Goal: Task Accomplishment & Management: Manage account settings

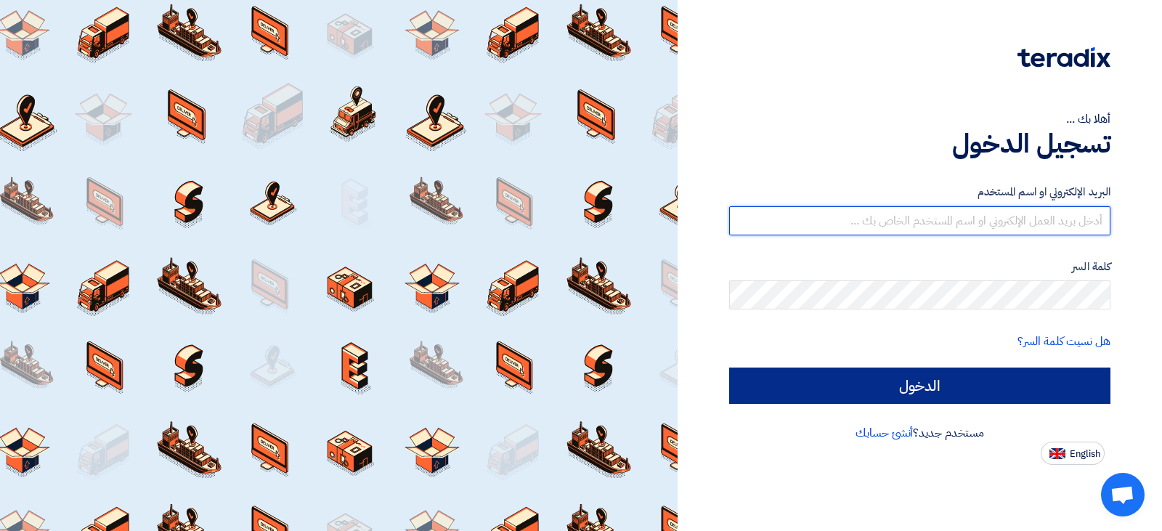
type input "[EMAIL_ADDRESS][DOMAIN_NAME]"
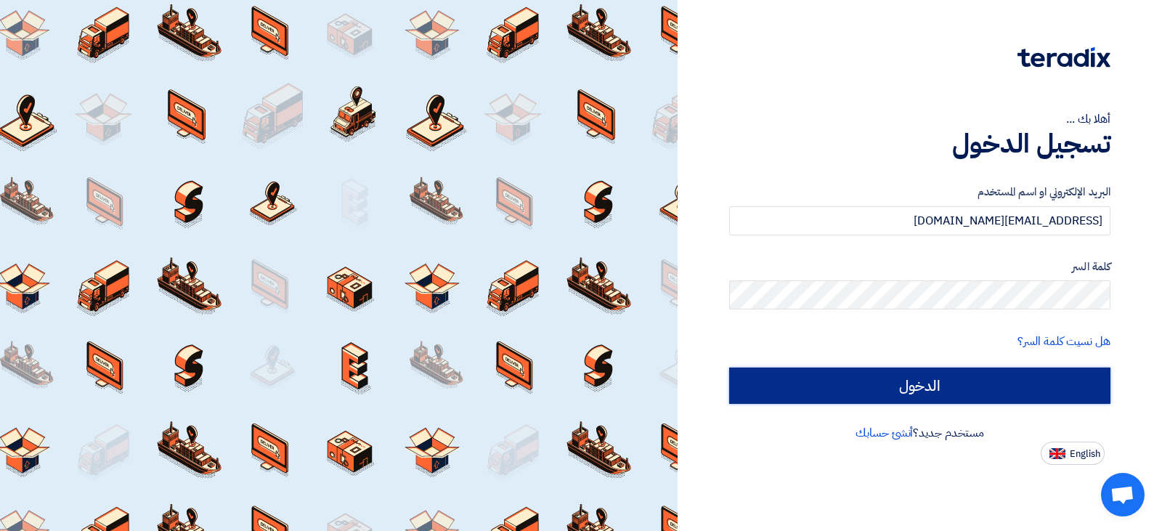
click at [959, 387] on input "الدخول" at bounding box center [919, 385] width 381 height 36
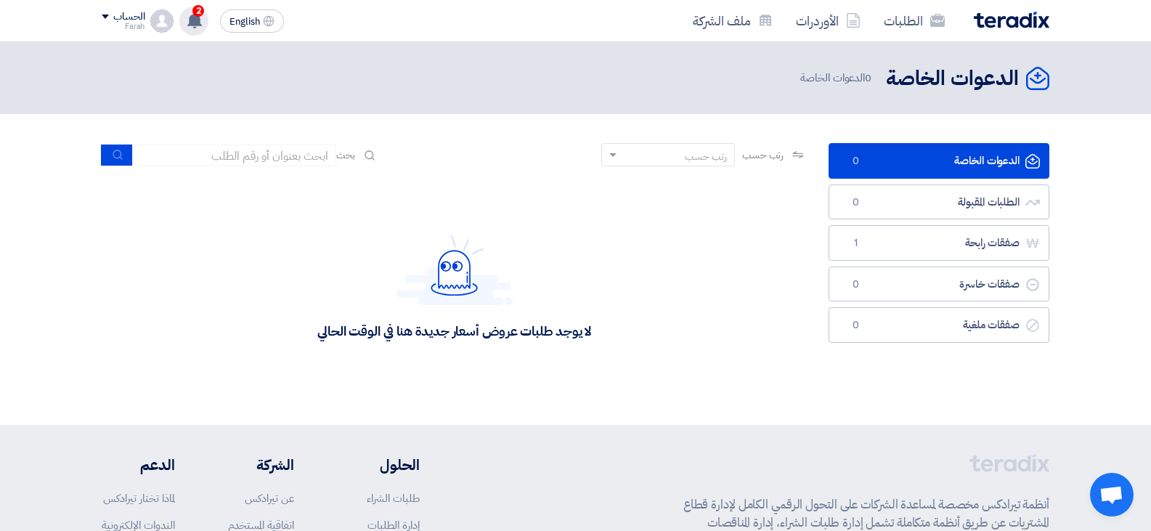
click at [197, 32] on div "2 مبروك .. تم ترسية طلب "طلب عرض سعر استيكر رول رقم 165382 وادى [PERSON_NAME]" …" at bounding box center [193, 21] width 29 height 29
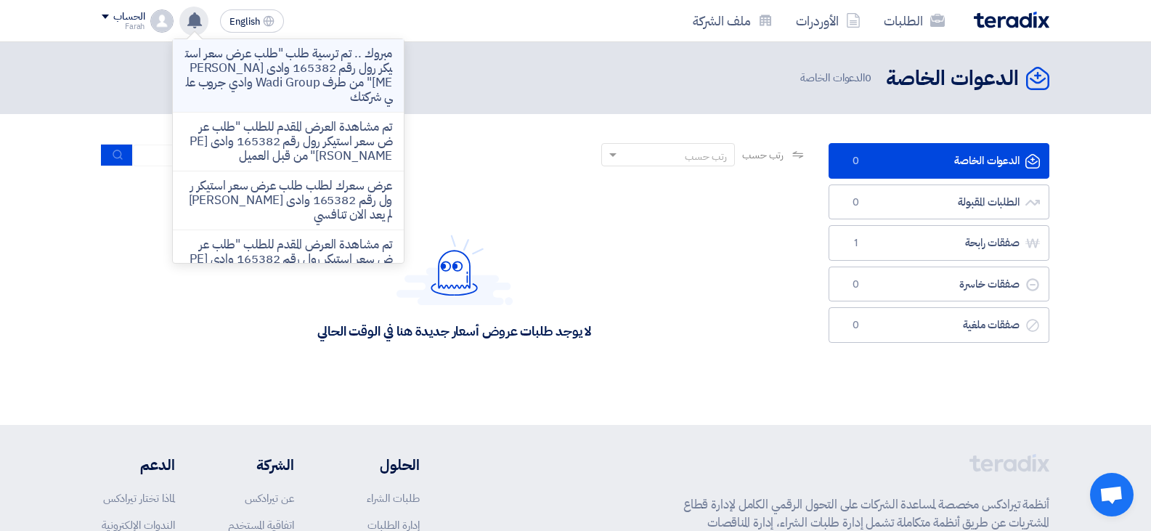
click at [285, 68] on p "مبروك .. تم ترسية طلب "طلب عرض سعر استيكر رول رقم 165382 وادى [PERSON_NAME]" من…" at bounding box center [288, 75] width 208 height 58
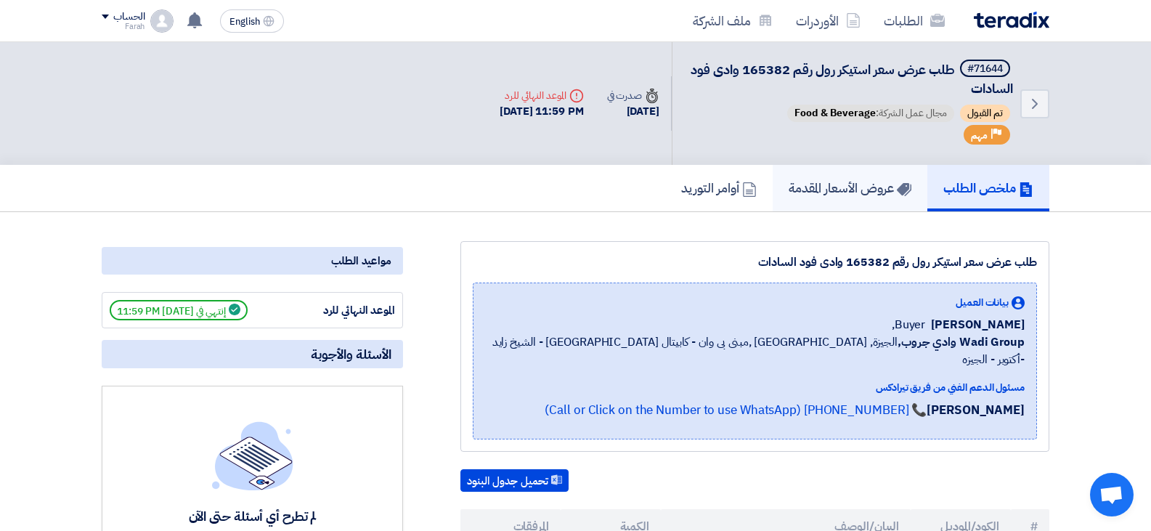
click at [852, 206] on link "عروض الأسعار المقدمة" at bounding box center [850, 188] width 155 height 46
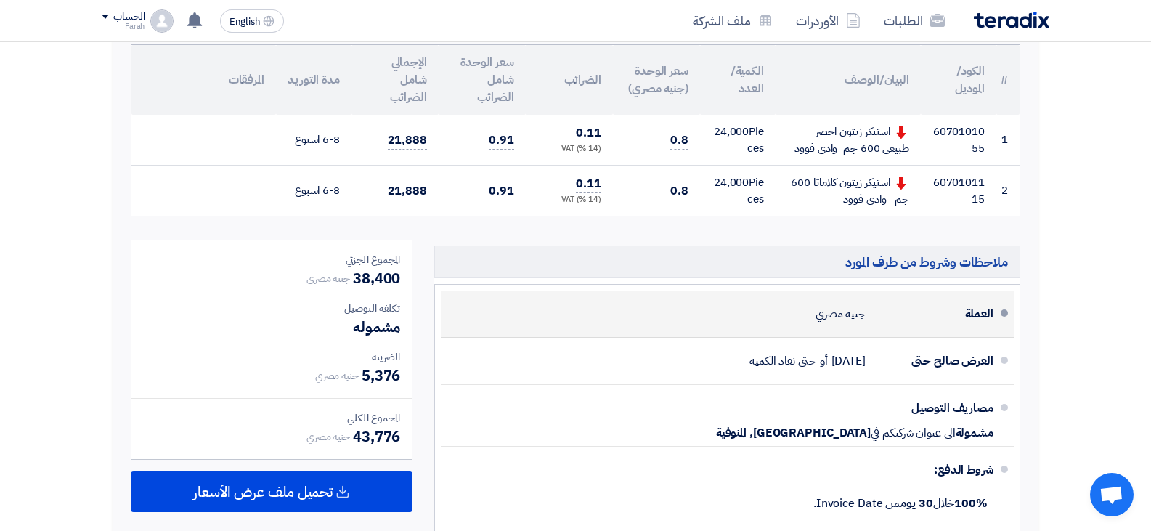
scroll to position [436, 0]
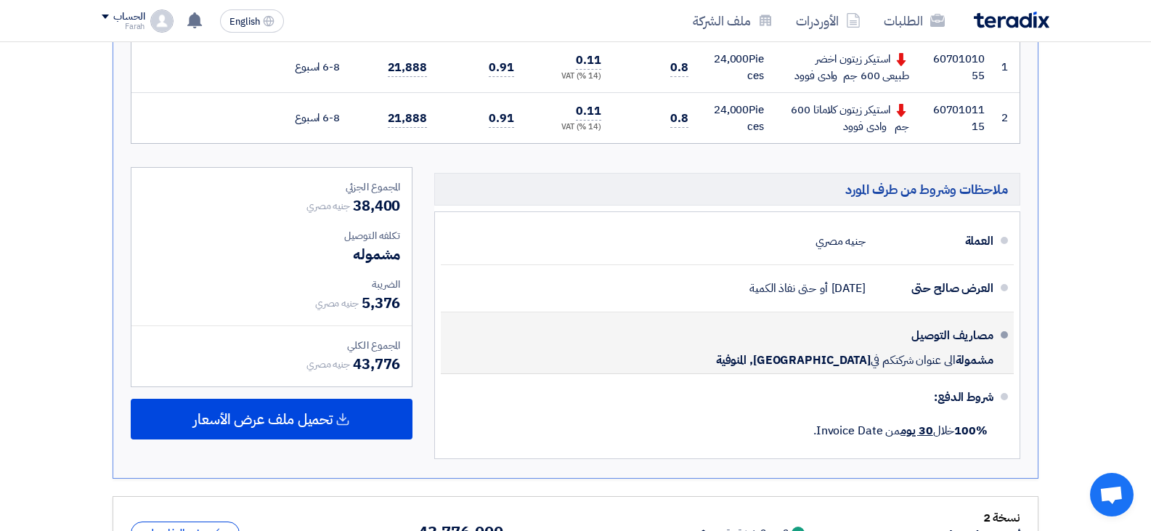
drag, startPoint x: 924, startPoint y: 346, endPoint x: 791, endPoint y: 346, distance: 133.6
click at [791, 346] on div "مصاريف التوصيل مشمولة الى عنوان شركتكم في [GEOGRAPHIC_DATA], [GEOGRAPHIC_DATA]" at bounding box center [722, 342] width 541 height 49
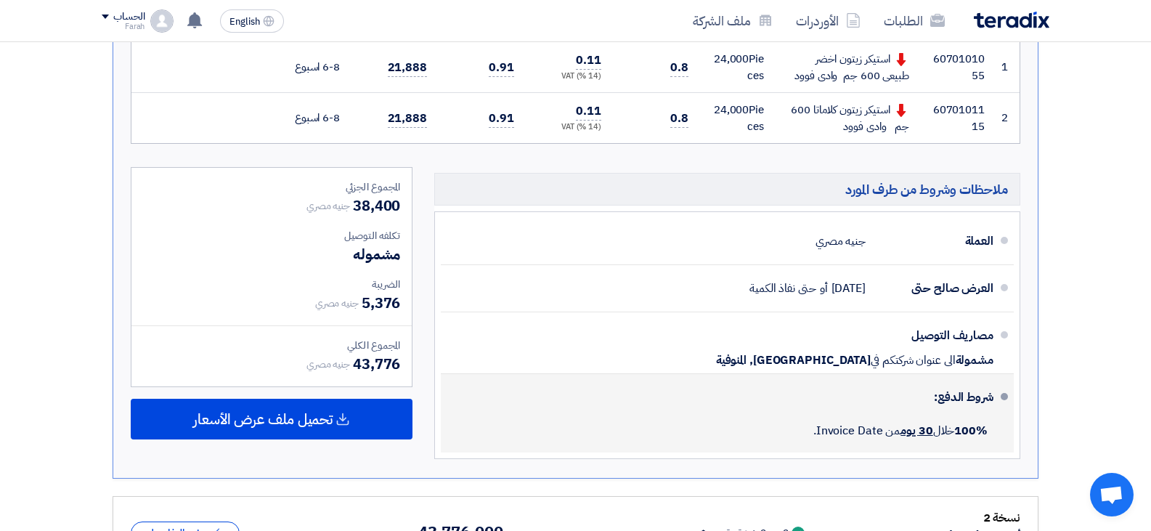
click at [817, 375] on li "شروط الدفع: 100% خلال 30 يوم من Invoice Date." at bounding box center [727, 413] width 573 height 78
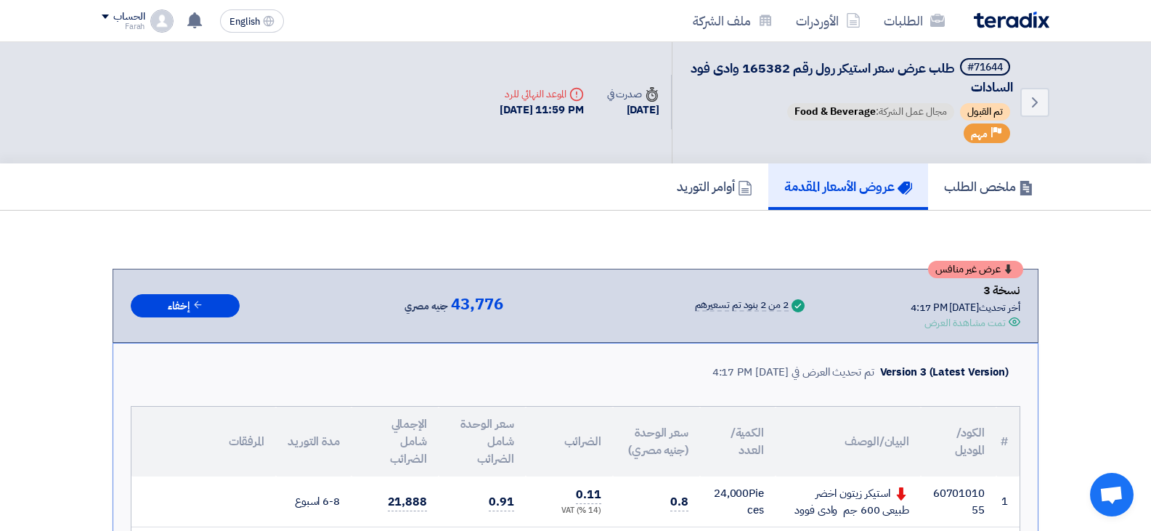
scroll to position [0, 0]
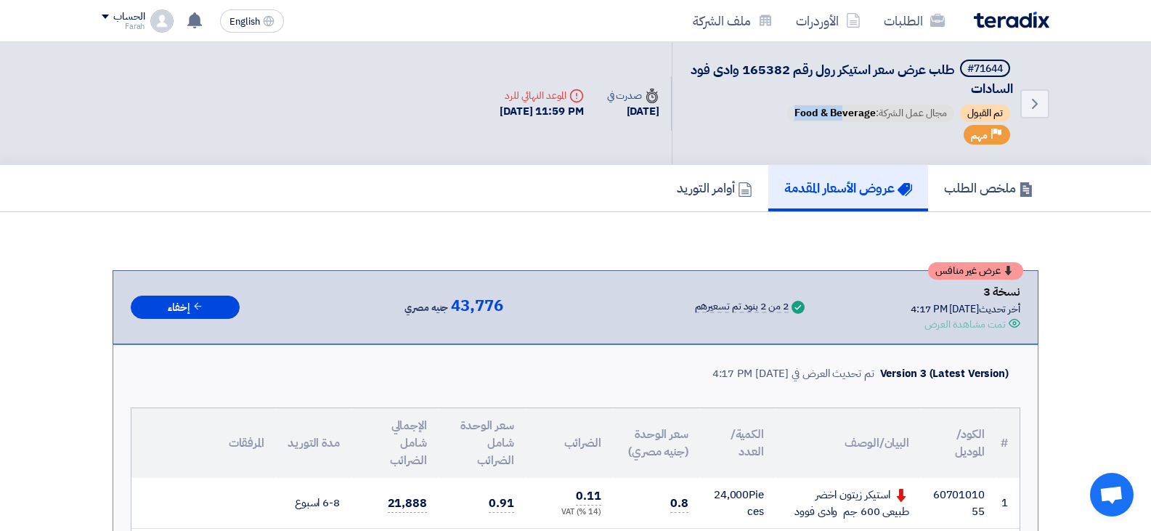
drag, startPoint x: 840, startPoint y: 118, endPoint x: 782, endPoint y: 118, distance: 58.1
click at [782, 118] on div "تم القبول مجال عمل الشركة: Food & Beverage" at bounding box center [851, 115] width 323 height 20
click at [765, 140] on div "#71644 طلب عرض سعر استيكر رول رقم 165382 وادى [PERSON_NAME] تم القبول مجال عمل …" at bounding box center [851, 104] width 323 height 88
click at [1038, 111] on icon "Back" at bounding box center [1034, 103] width 17 height 17
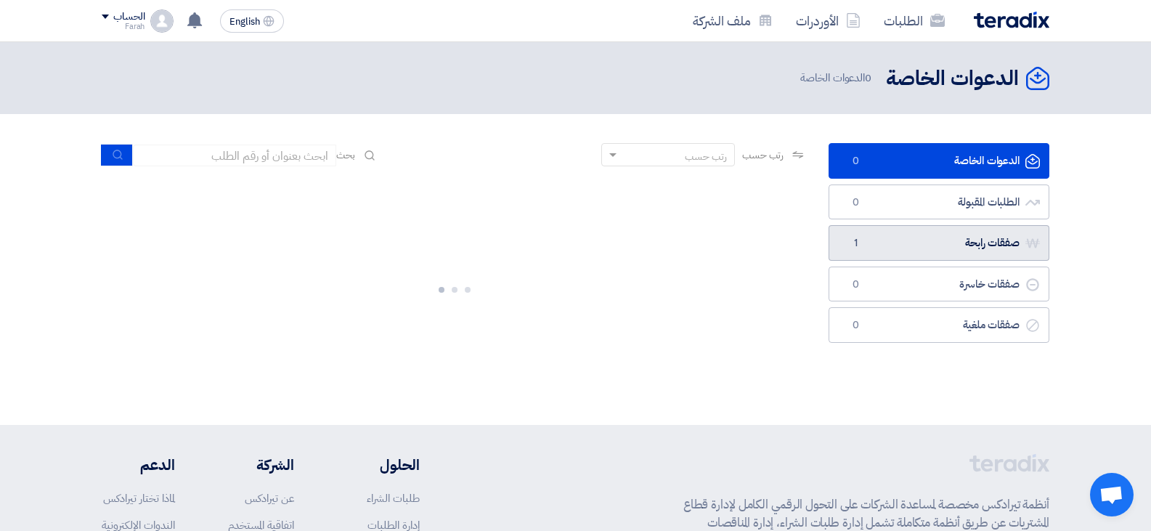
click at [902, 237] on link "صفقات رابحة صفقات رابحة 1" at bounding box center [939, 243] width 221 height 36
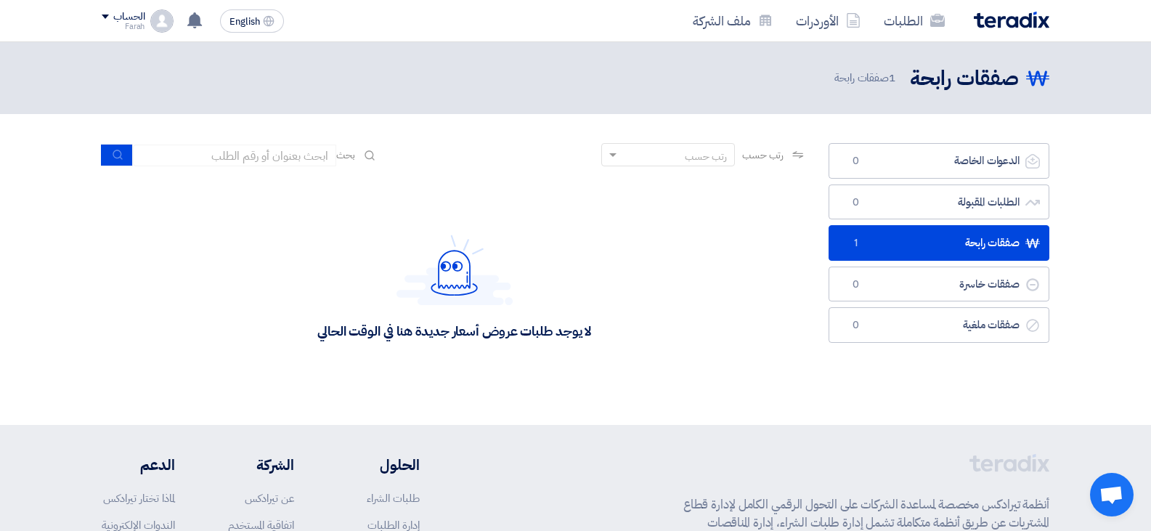
click at [583, 314] on div "لا يوجد طلبات عروض أسعار جديدة هنا في الوقت الحالي" at bounding box center [454, 287] width 274 height 105
click at [757, 158] on span "رتب حسب" at bounding box center [762, 154] width 41 height 15
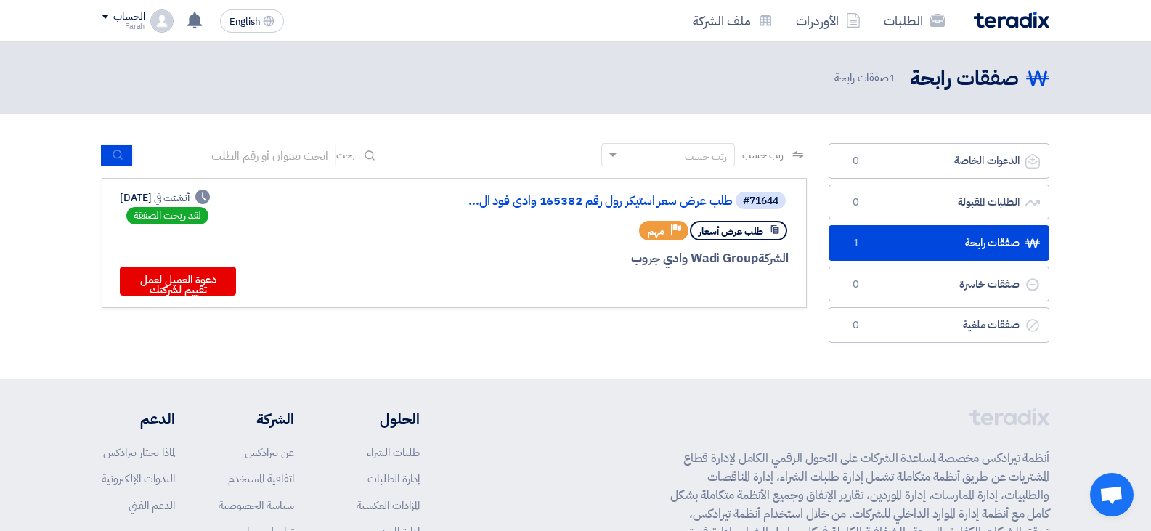
click at [748, 232] on span "طلب عرض أسعار" at bounding box center [731, 231] width 65 height 14
click at [677, 232] on icon "Priority" at bounding box center [676, 229] width 10 height 10
click at [768, 196] on div "#71644" at bounding box center [761, 201] width 36 height 10
click at [555, 203] on link "طلب عرض سعر استيكر رول رقم 165382 وادى فود ال..." at bounding box center [587, 201] width 290 height 13
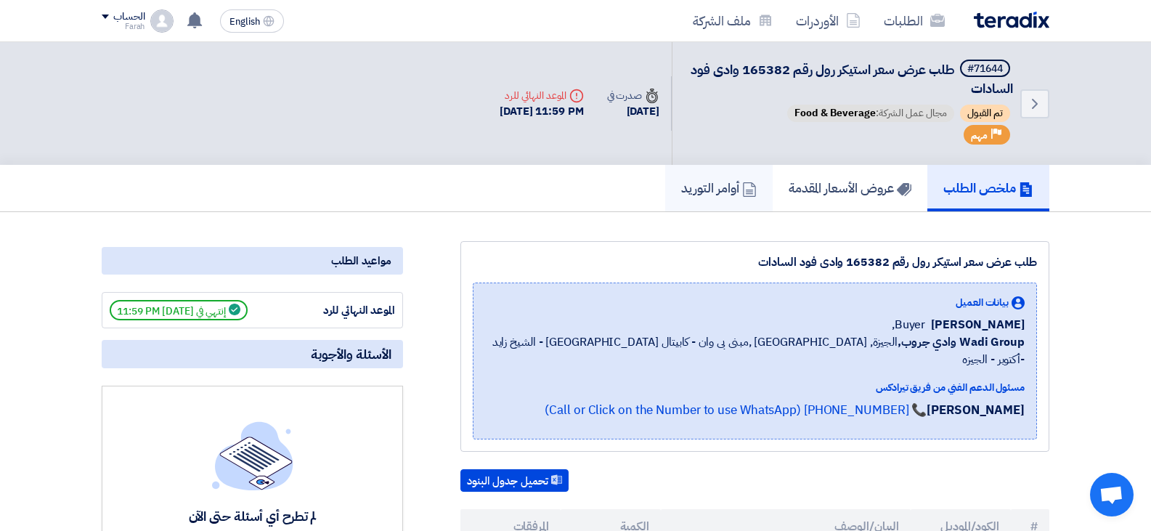
click at [742, 195] on icon at bounding box center [749, 189] width 15 height 15
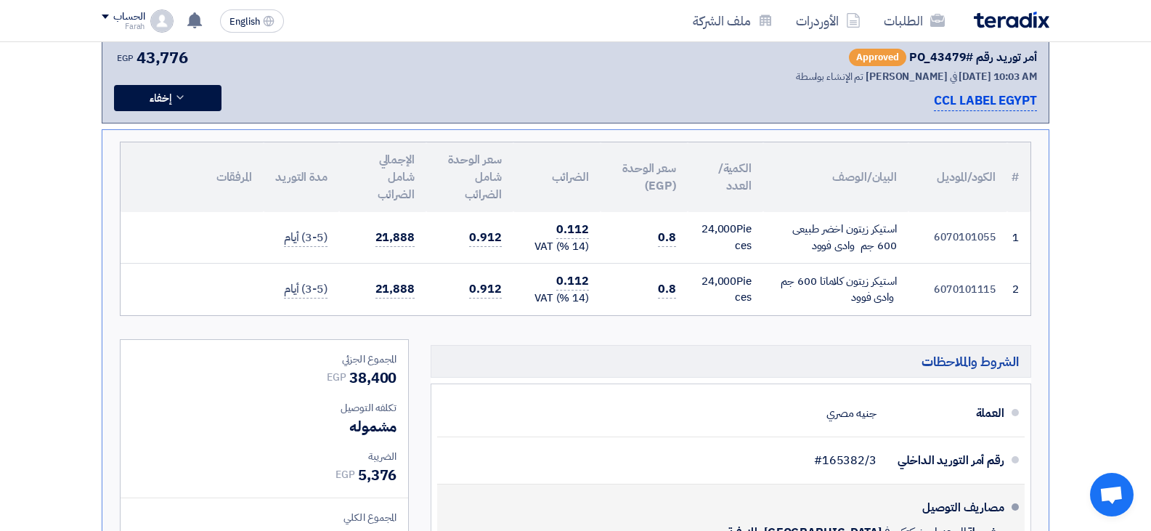
scroll to position [145, 0]
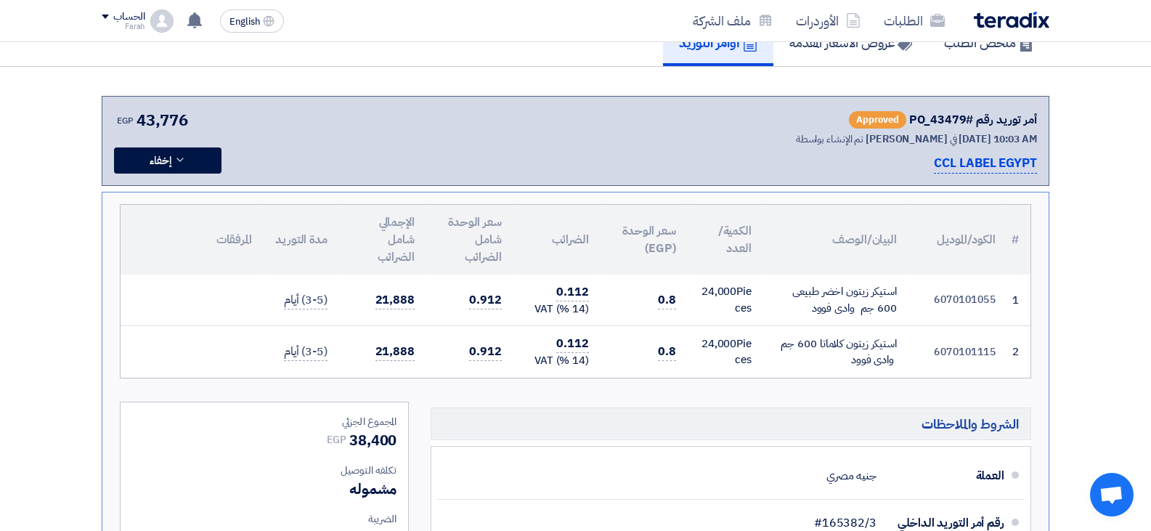
drag, startPoint x: 676, startPoint y: 296, endPoint x: 623, endPoint y: 306, distance: 53.8
click at [623, 306] on td "0.8" at bounding box center [644, 300] width 87 height 52
click at [619, 342] on td "0.8" at bounding box center [644, 352] width 87 height 52
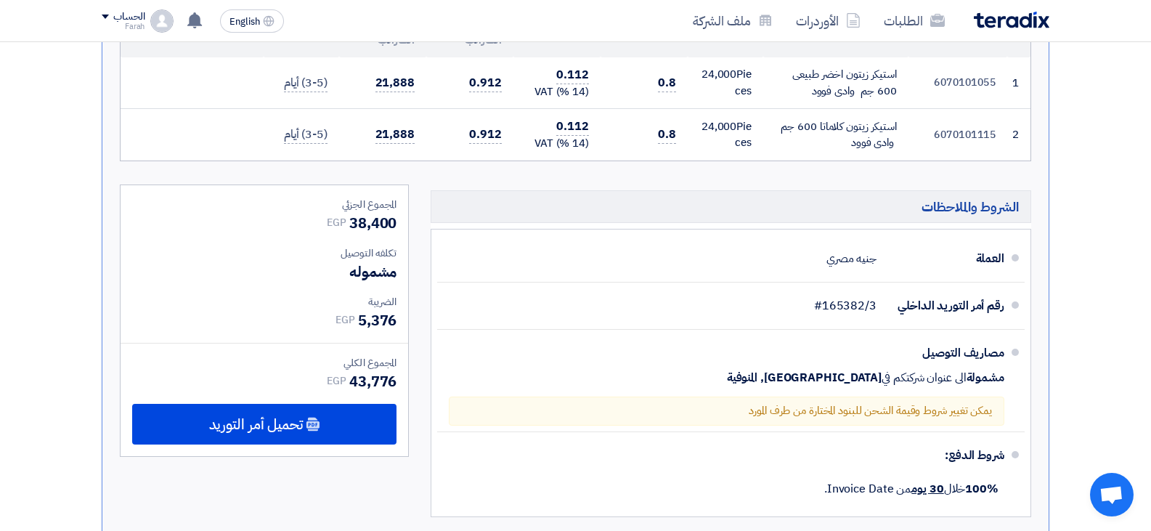
scroll to position [363, 0]
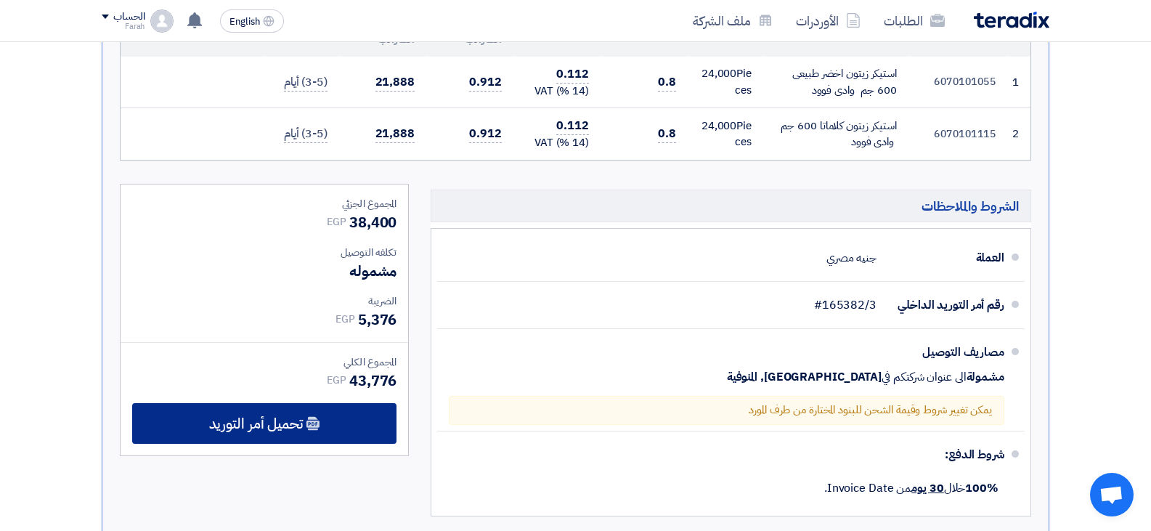
click at [346, 436] on div "تحميل أمر التوريد" at bounding box center [264, 423] width 264 height 41
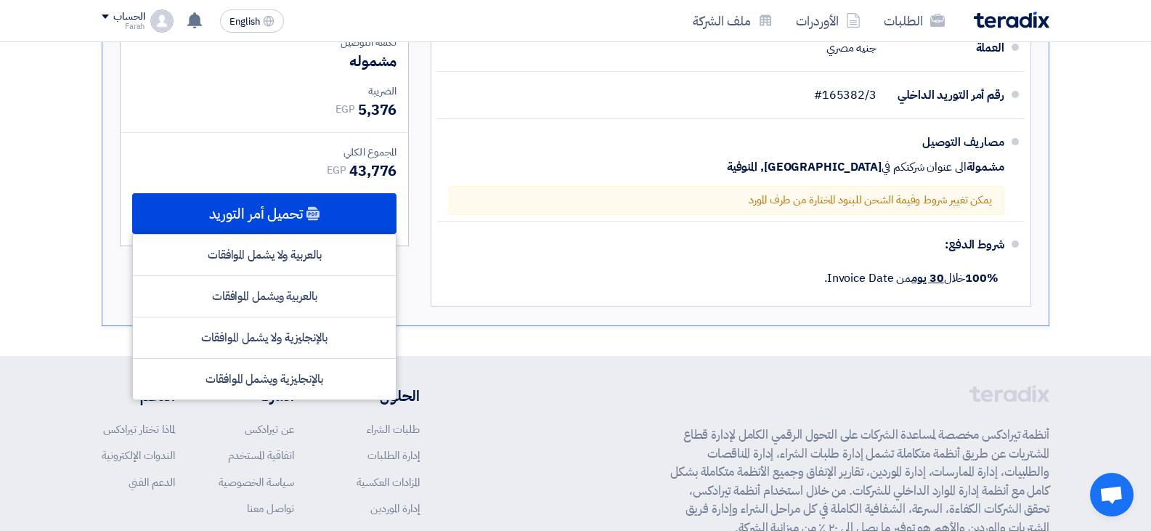
scroll to position [581, 0]
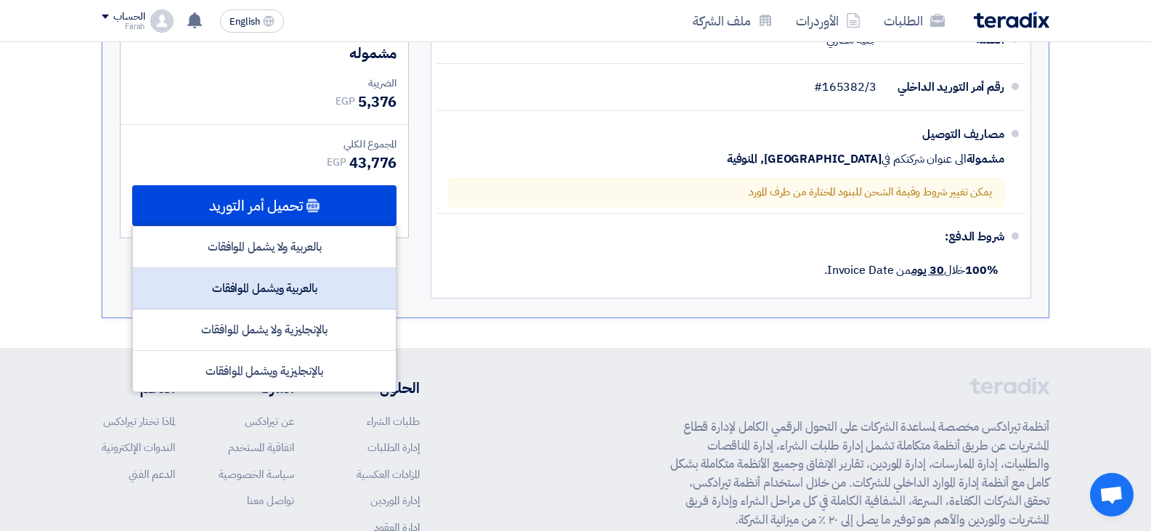
click at [332, 285] on div "بالعربية ويشمل الموافقات" at bounding box center [264, 288] width 263 height 41
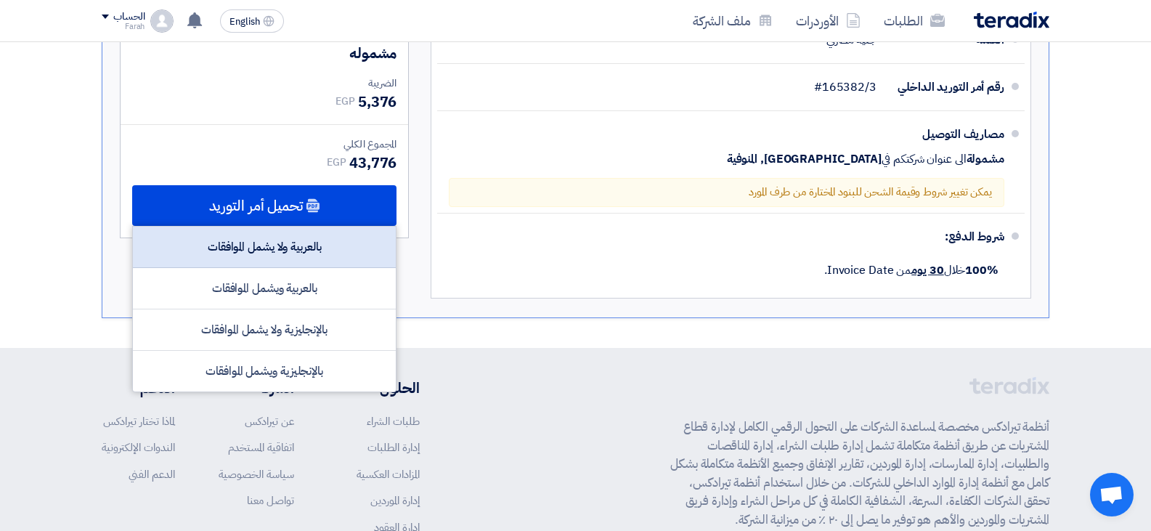
click at [328, 243] on div "بالعربية ولا يشمل الموافقات" at bounding box center [264, 247] width 263 height 41
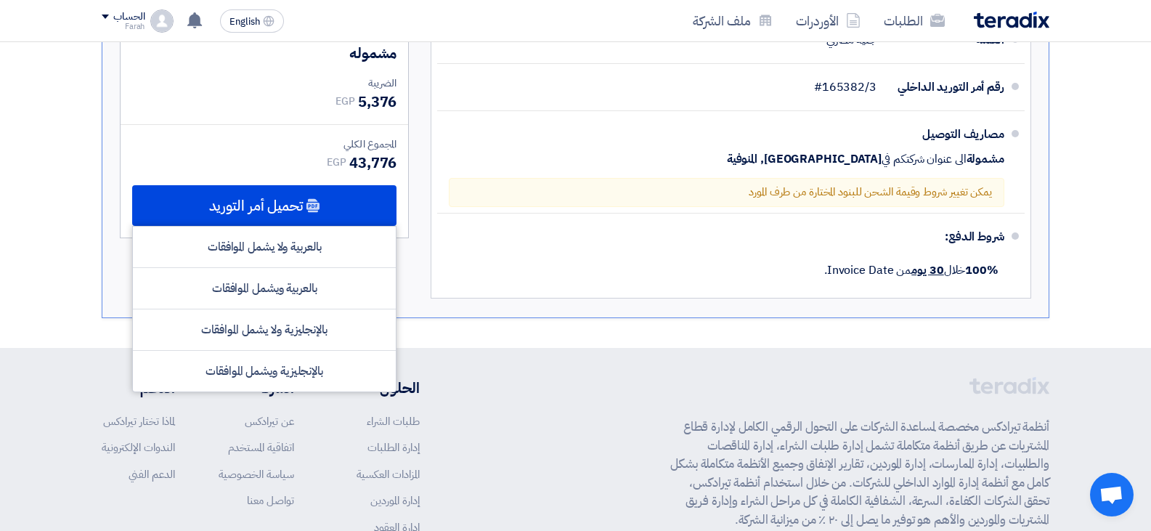
click at [260, 132] on div "المجموع الجزئي EGP 38,400 تكلفه التوصيل مشموله الضريبة EGP EGP" at bounding box center [265, 102] width 288 height 271
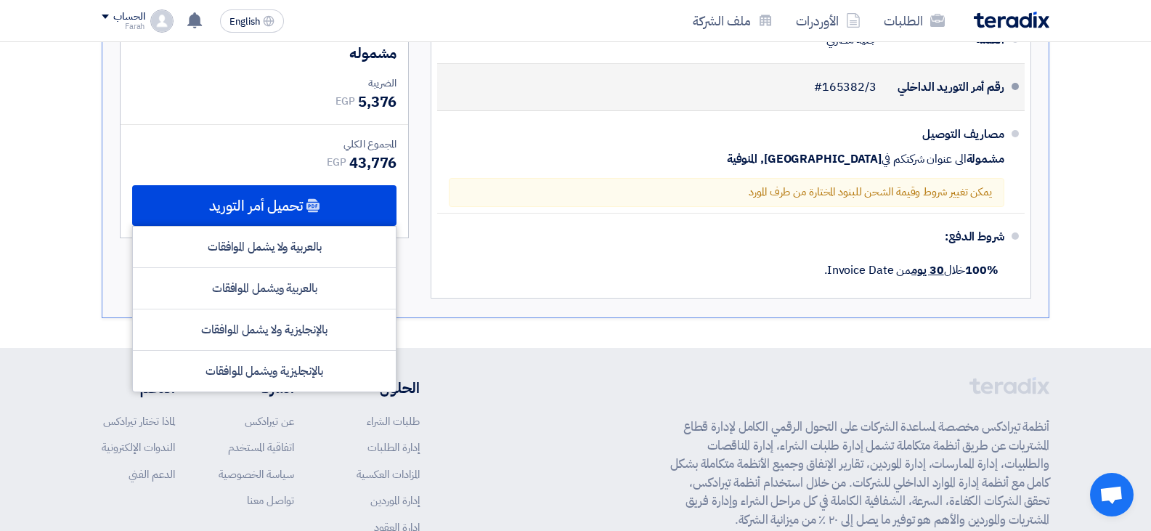
click at [600, 108] on li "رقم أمر التوريد الداخلي #165382/3" at bounding box center [730, 87] width 587 height 47
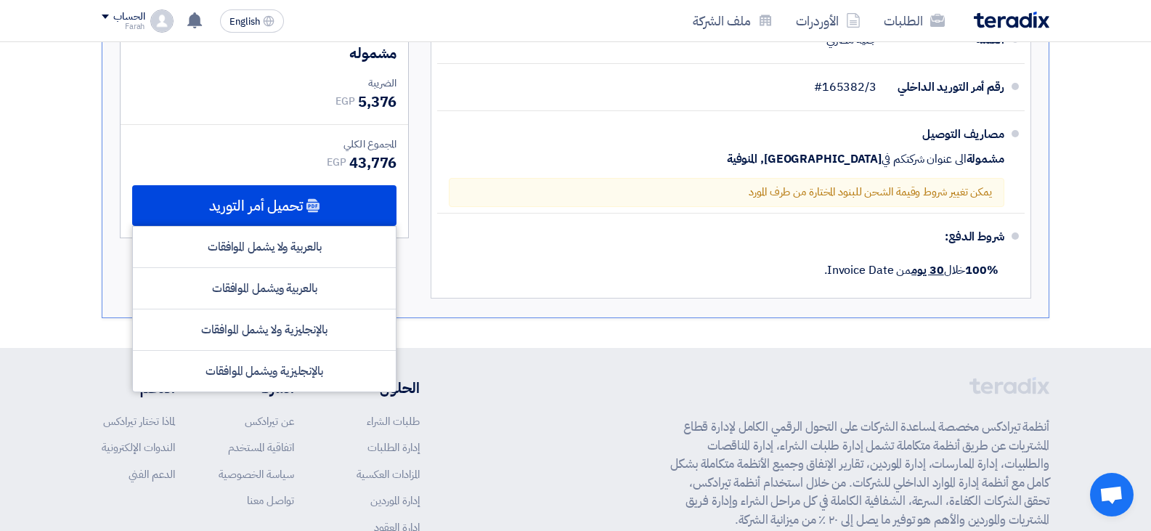
click at [375, 147] on div "المجموع الكلي" at bounding box center [264, 144] width 264 height 15
